Goal: Task Accomplishment & Management: Use online tool/utility

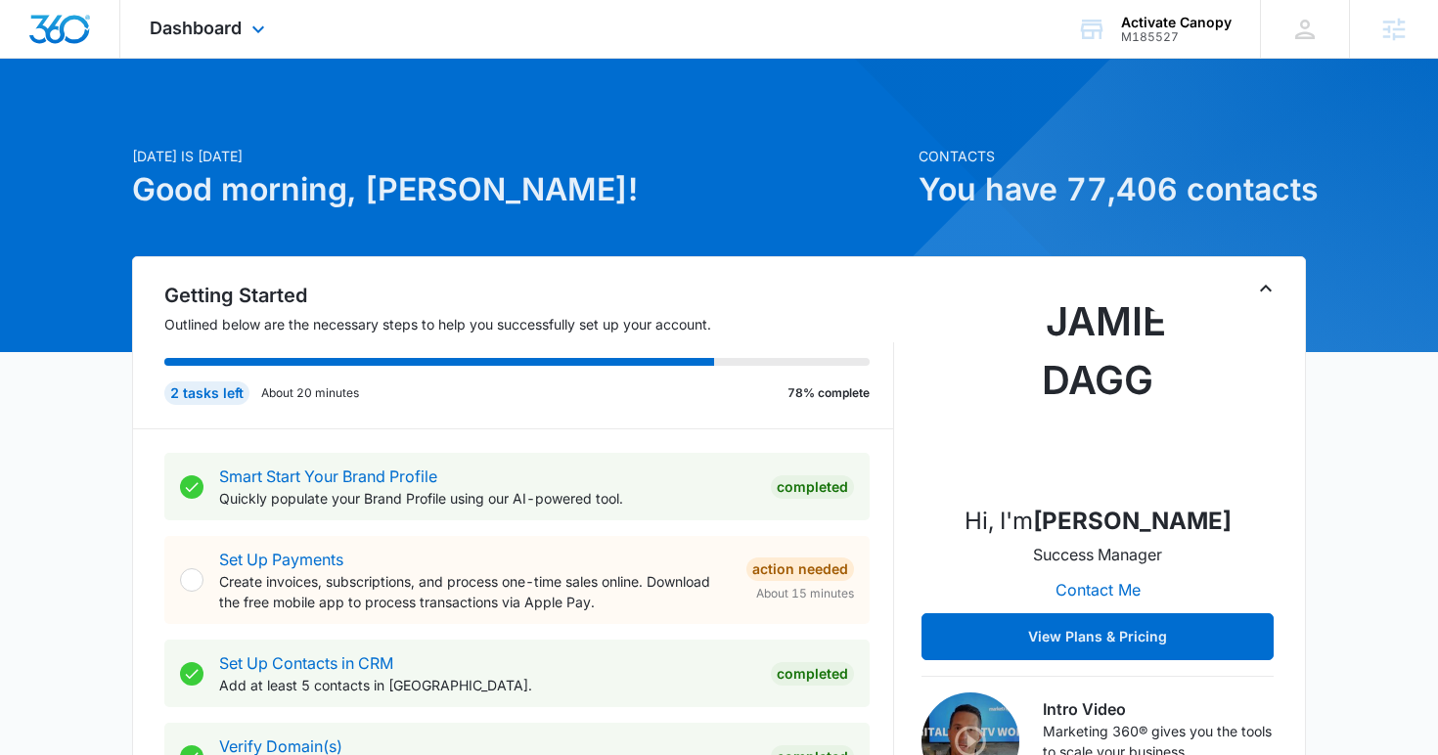
click at [187, 41] on div "Dashboard Apps Reputation Websites Forms CRM Email Social Content Ads Intellige…" at bounding box center [209, 29] width 179 height 58
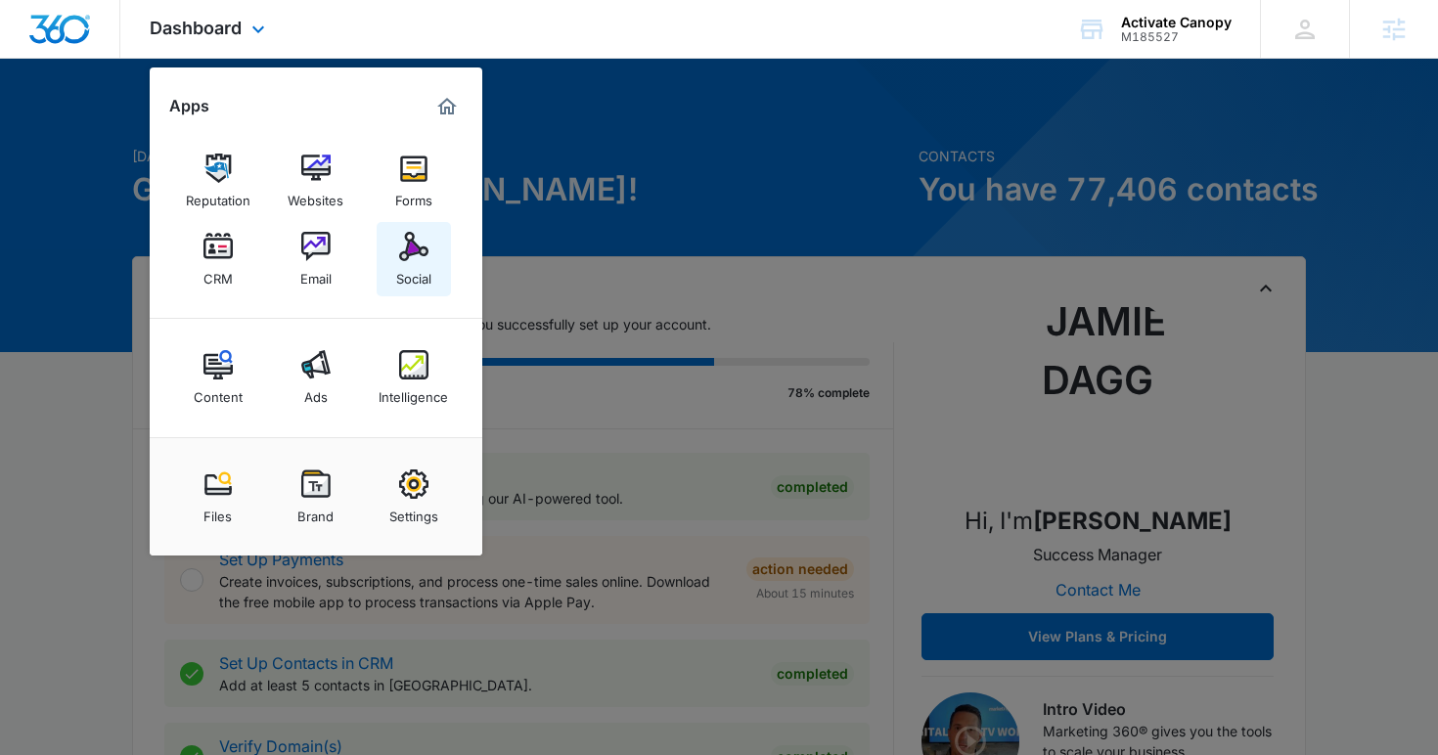
click at [406, 271] on div "Social" at bounding box center [413, 273] width 35 height 25
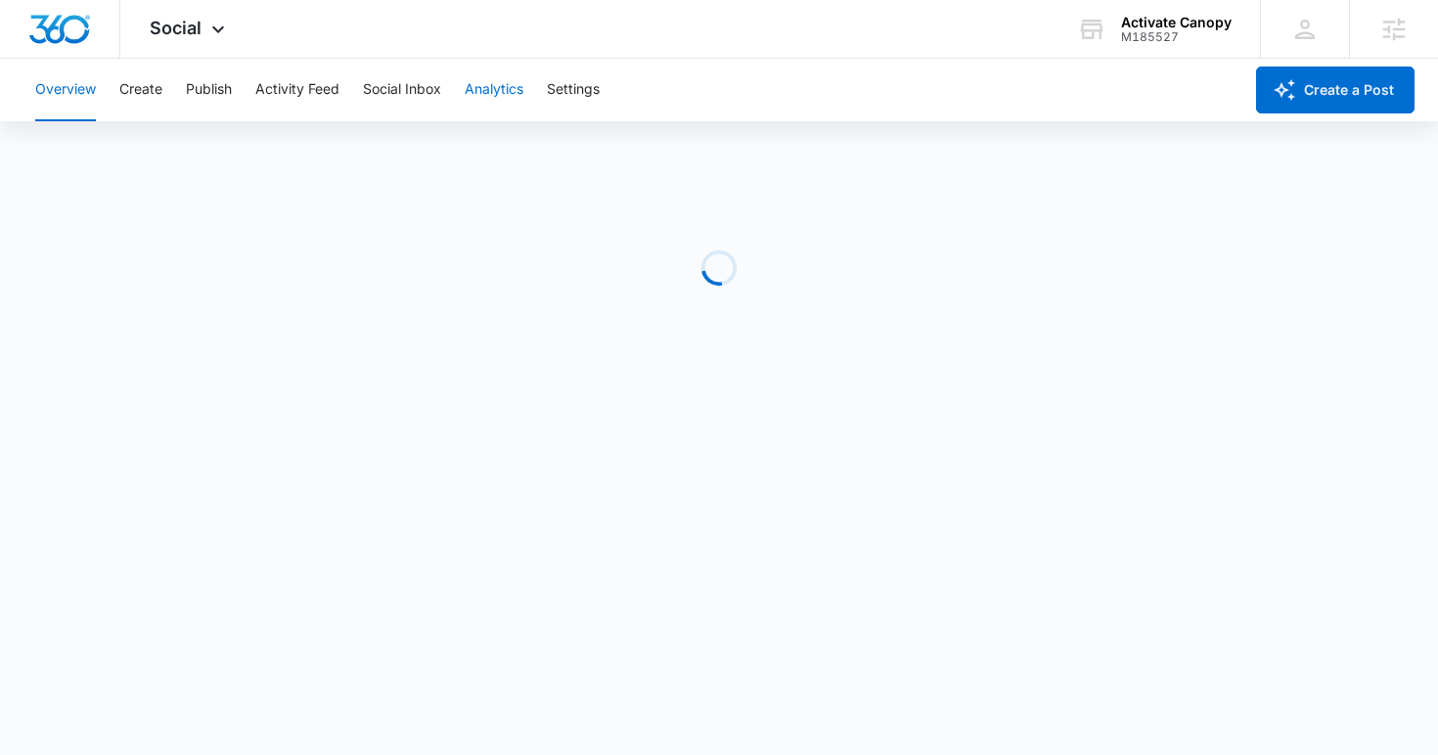
click at [501, 92] on button "Analytics" at bounding box center [494, 90] width 59 height 63
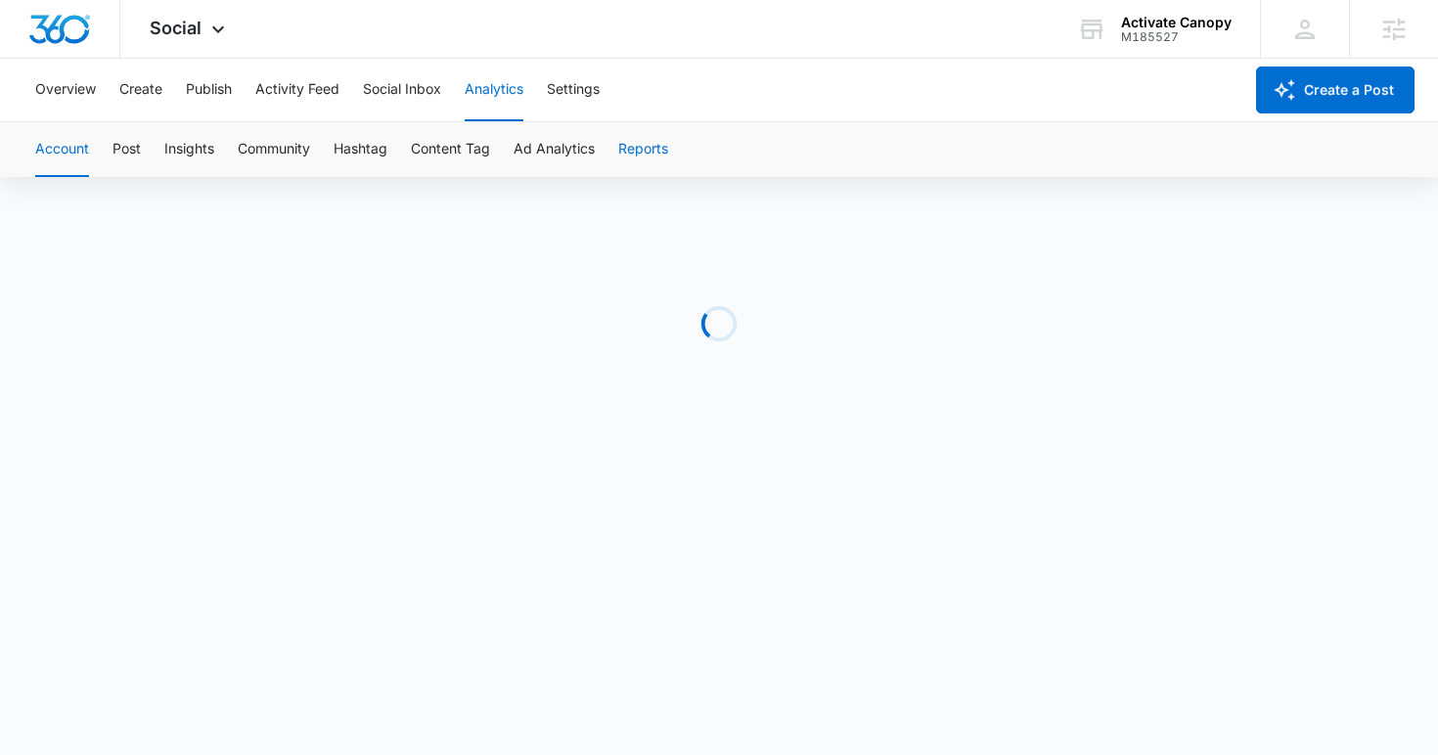
click at [629, 155] on button "Reports" at bounding box center [643, 149] width 50 height 55
click at [625, 162] on button "Reports" at bounding box center [643, 149] width 50 height 55
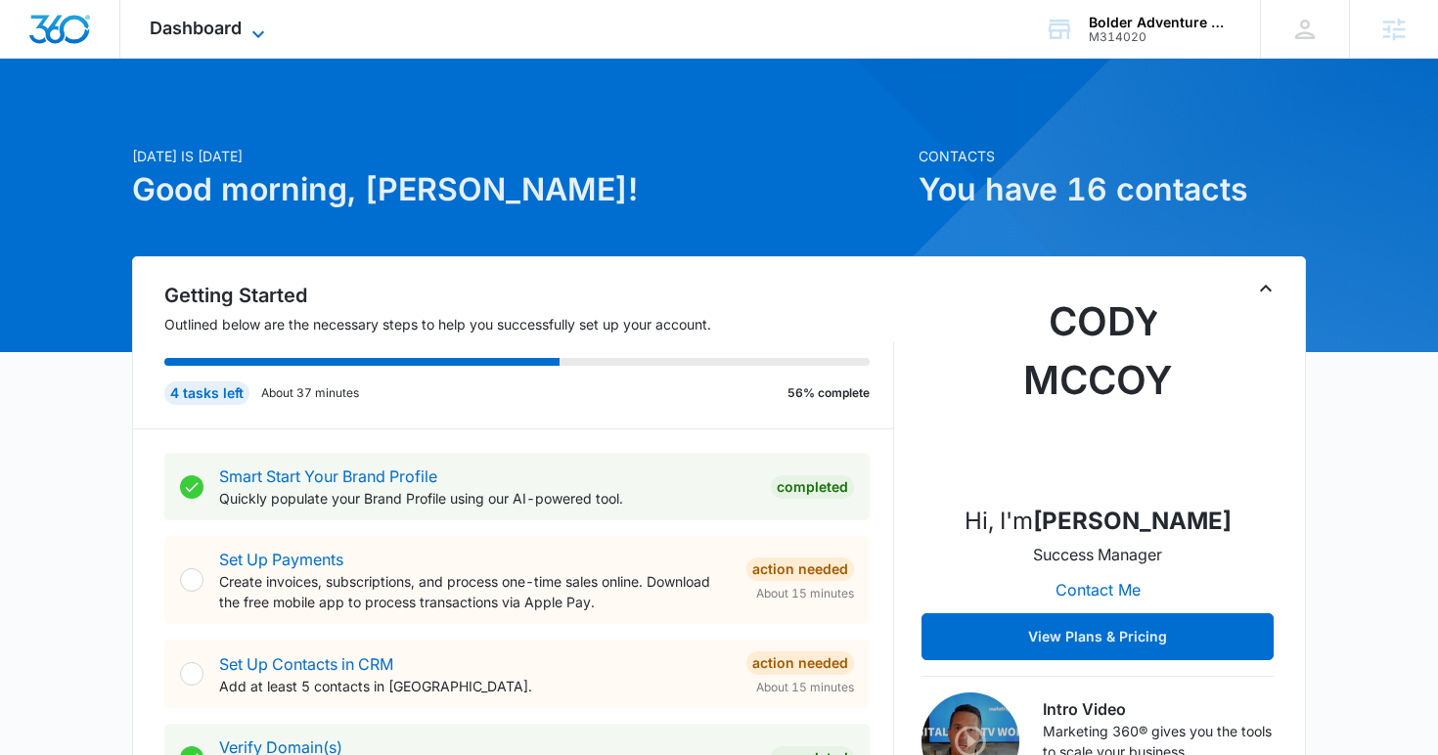
click at [257, 26] on icon at bounding box center [258, 34] width 23 height 23
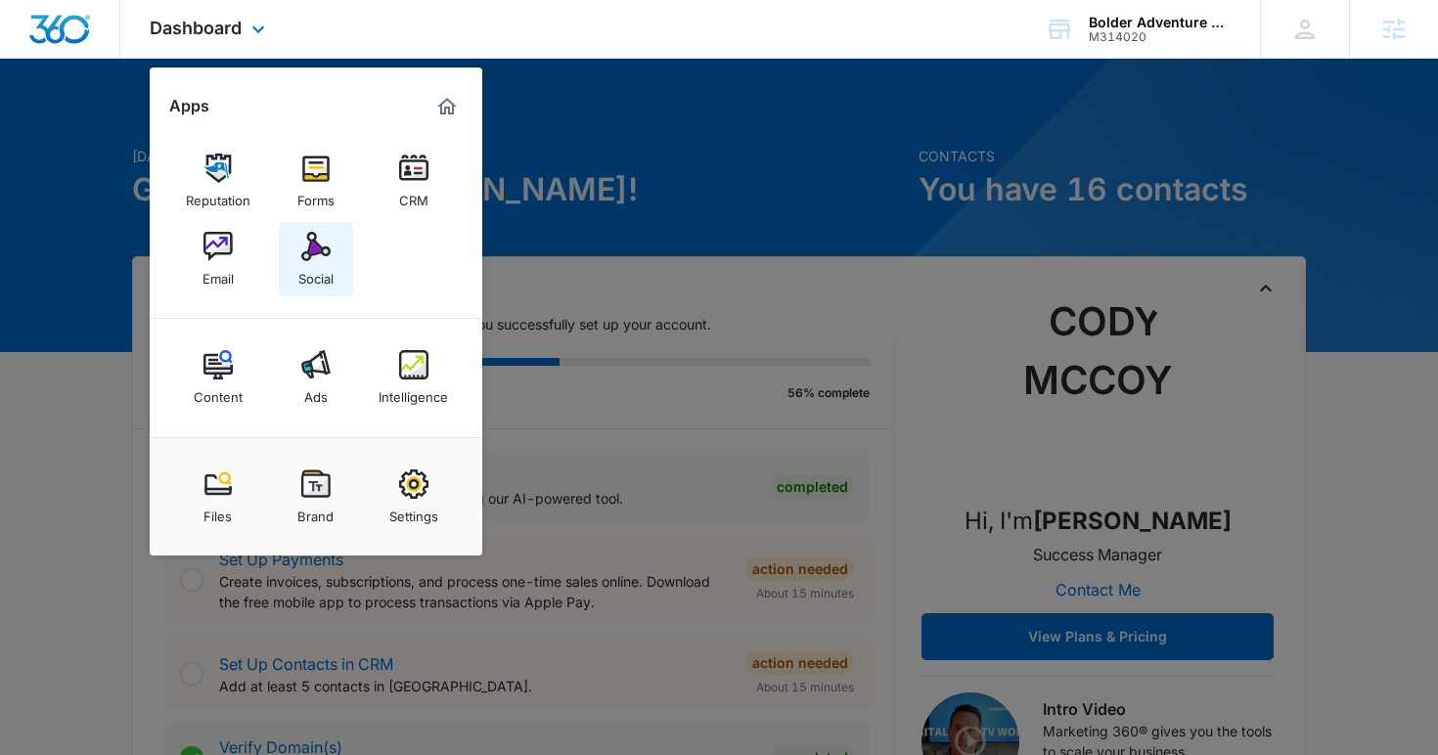
click at [295, 264] on link "Social" at bounding box center [316, 259] width 74 height 74
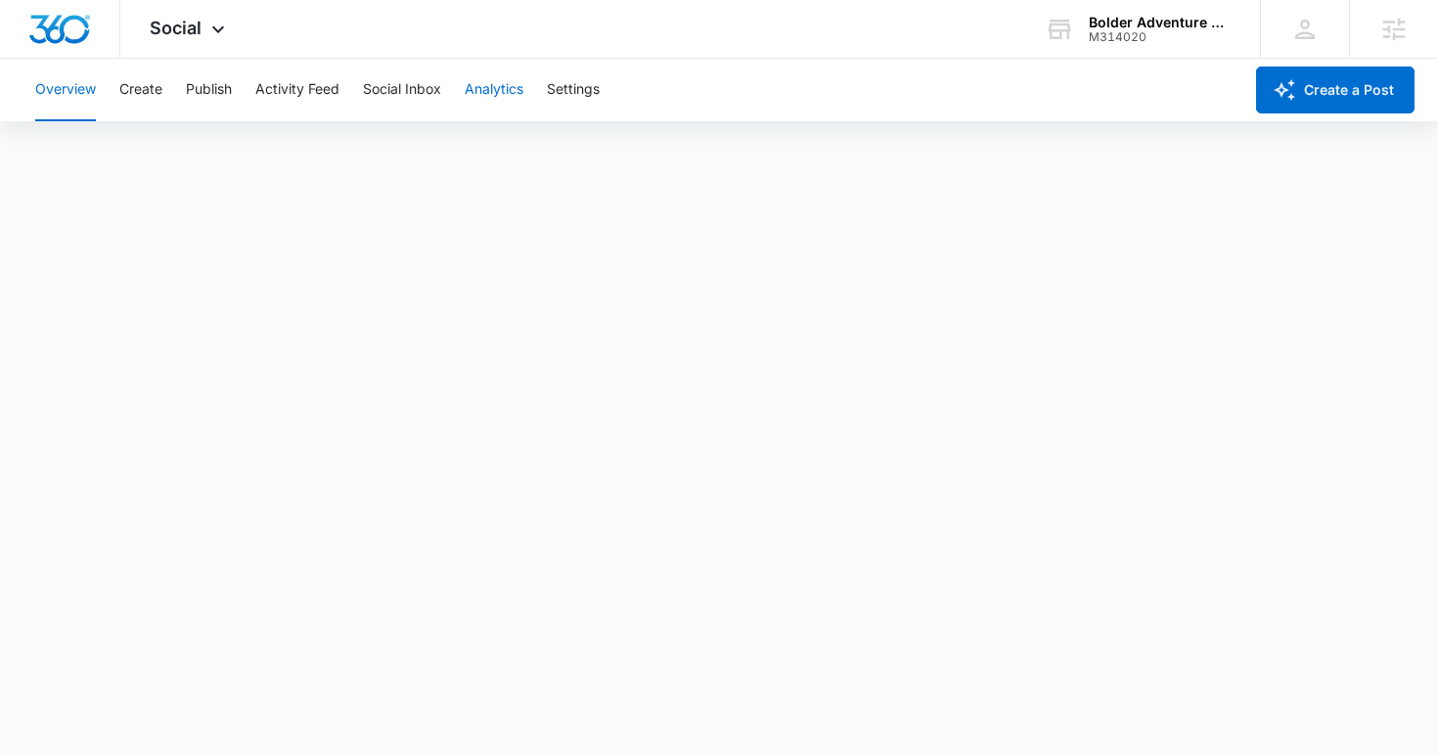
click at [518, 96] on button "Analytics" at bounding box center [494, 90] width 59 height 63
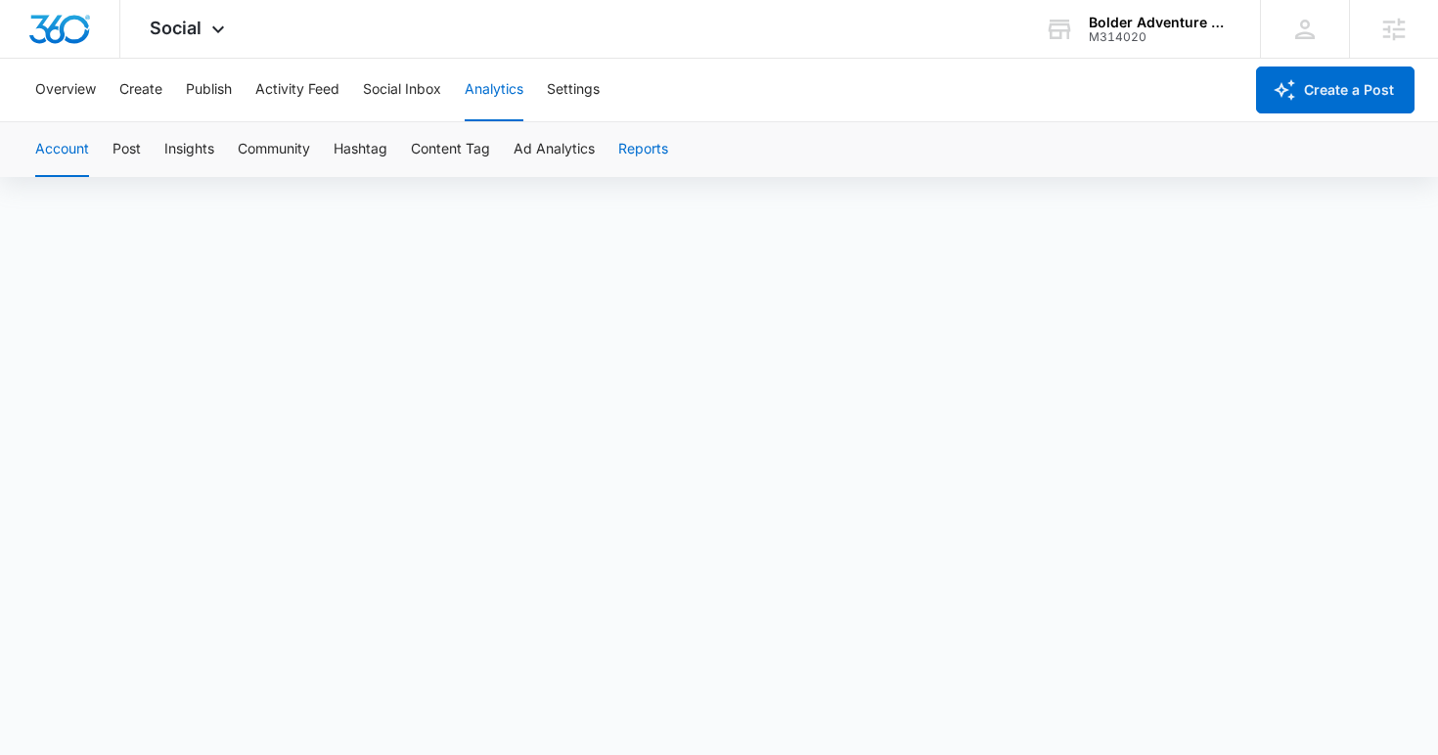
click at [640, 155] on button "Reports" at bounding box center [643, 149] width 50 height 55
click at [638, 160] on button "Reports" at bounding box center [643, 149] width 50 height 55
